Goal: Transaction & Acquisition: Purchase product/service

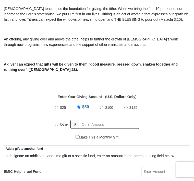
scroll to position [148, 0]
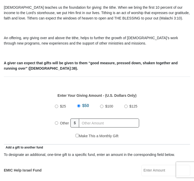
click at [57, 121] on input "Other" at bounding box center [56, 122] width 3 height 3
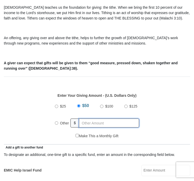
radio input "true"
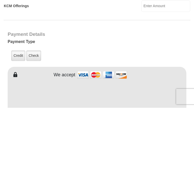
scroll to position [305, 0]
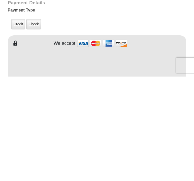
type input "340.00"
click at [36, 123] on label "Check" at bounding box center [33, 128] width 15 height 10
click at [0, 0] on input "Check" at bounding box center [0, 0] width 0 height 0
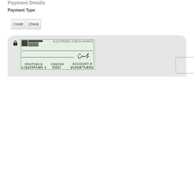
scroll to position [410, 0]
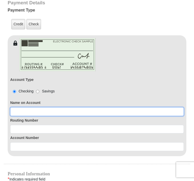
click at [22, 107] on input at bounding box center [97, 111] width 174 height 9
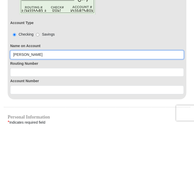
type input "[PERSON_NAME]"
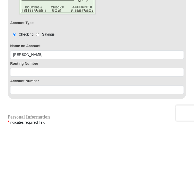
click at [18, 125] on input at bounding box center [97, 129] width 174 height 9
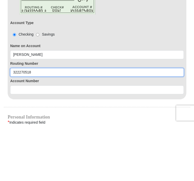
type input "322270518"
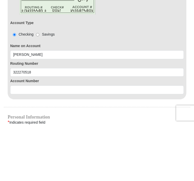
click at [17, 142] on input at bounding box center [97, 146] width 174 height 9
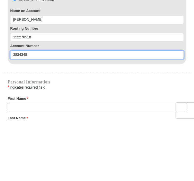
scroll to position [447, 0]
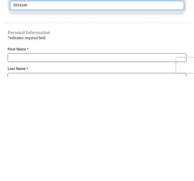
type input "3834348"
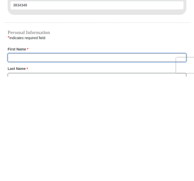
click at [17, 157] on input "First Name *" at bounding box center [97, 161] width 179 height 9
type input "[PERSON_NAME] & [PERSON_NAME]"
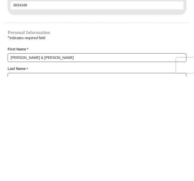
click at [15, 177] on input "Last Name *" at bounding box center [97, 181] width 179 height 9
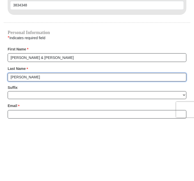
scroll to position [493, 0]
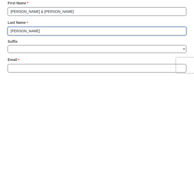
type input "Powell"
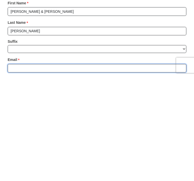
click at [17, 168] on input "Email *" at bounding box center [97, 172] width 179 height 9
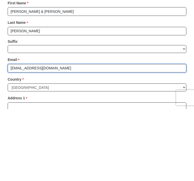
scroll to position [527, 0]
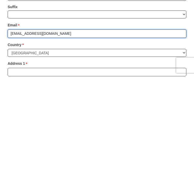
type input "tk92182@gmail.com"
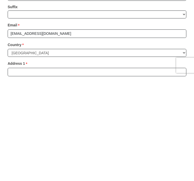
click at [17, 172] on input "Address 1 *" at bounding box center [97, 176] width 179 height 9
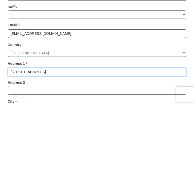
scroll to position [559, 0]
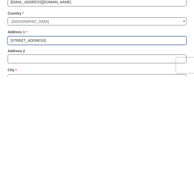
type input "19270 Dallas Ave."
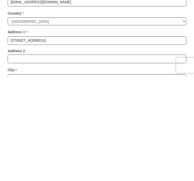
click at [18, 178] on input "City *" at bounding box center [97, 182] width 179 height 9
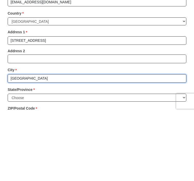
scroll to position [595, 0]
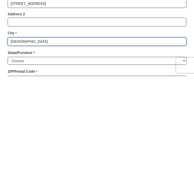
type input "Riverside"
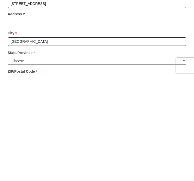
click at [185, 161] on select "Choose Alabama Alaska American Samoa Arizona Arkansas Armed Forces Americas Arm…" at bounding box center [97, 165] width 179 height 8
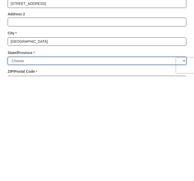
scroll to position [700, 0]
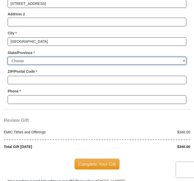
select select "CA"
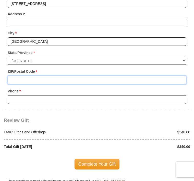
click at [18, 76] on input "ZIP/Postal Code *" at bounding box center [97, 80] width 179 height 9
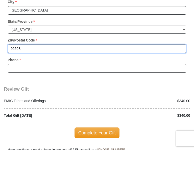
type input "92508"
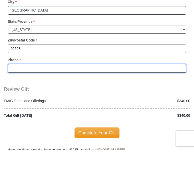
click at [17, 95] on input "Phone * *" at bounding box center [97, 99] width 179 height 9
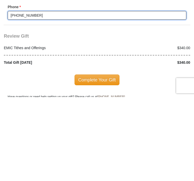
type input "951 712 3162"
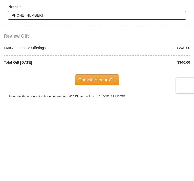
click at [96, 158] on span "Complete Your Gift" at bounding box center [97, 163] width 45 height 11
